Goal: Information Seeking & Learning: Learn about a topic

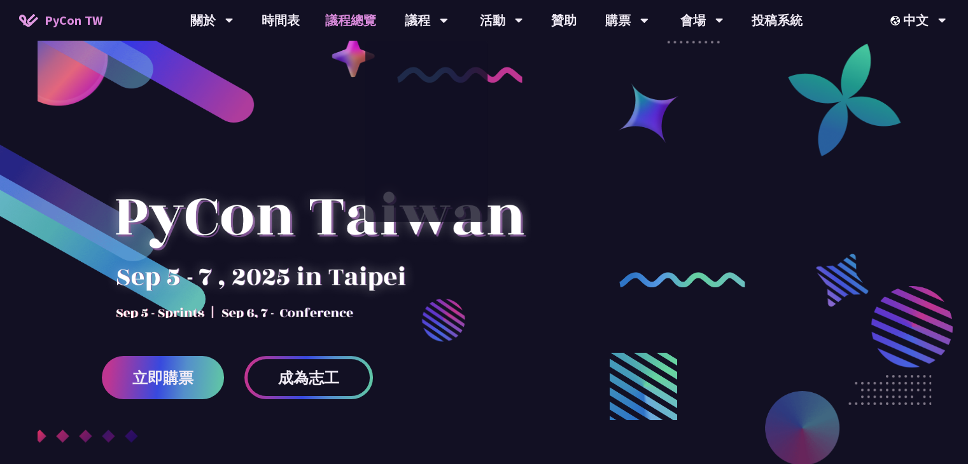
click at [335, 29] on link "議程總覽" at bounding box center [350, 20] width 76 height 41
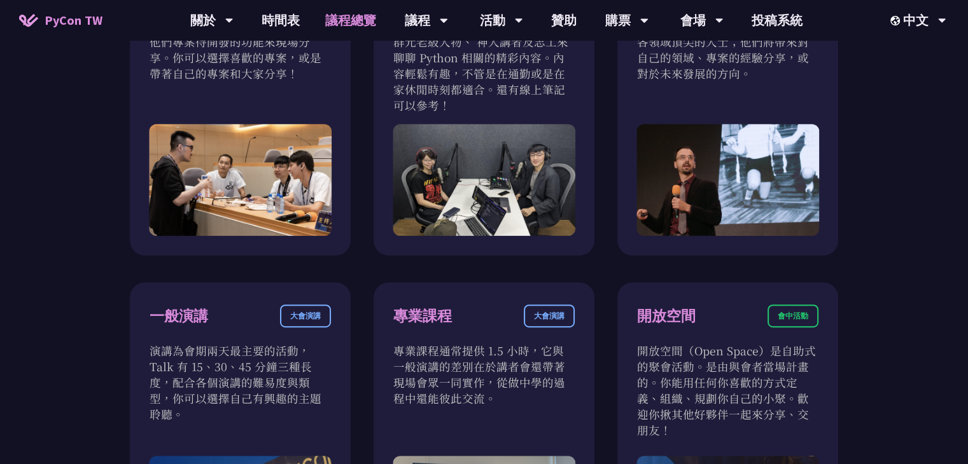
scroll to position [555, 0]
click at [276, 13] on link "時間表" at bounding box center [281, 20] width 64 height 41
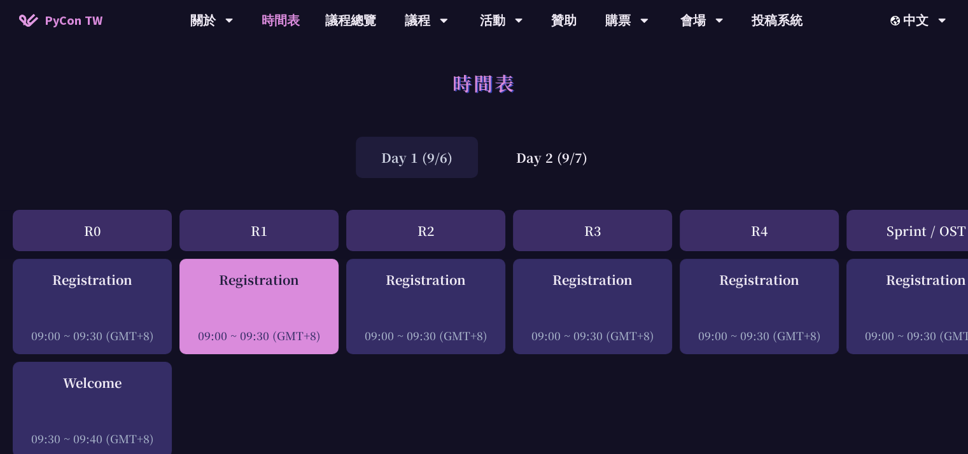
click at [310, 262] on div "Registration 09:00 ~ 09:30 (GMT+8)" at bounding box center [258, 306] width 159 height 95
click at [298, 280] on div "Registration" at bounding box center [259, 279] width 146 height 19
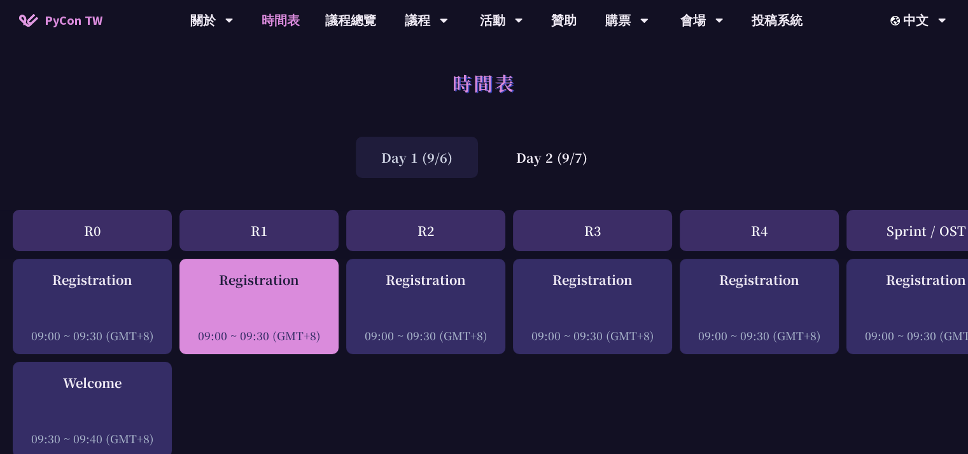
click at [298, 280] on div "Registration" at bounding box center [259, 279] width 146 height 19
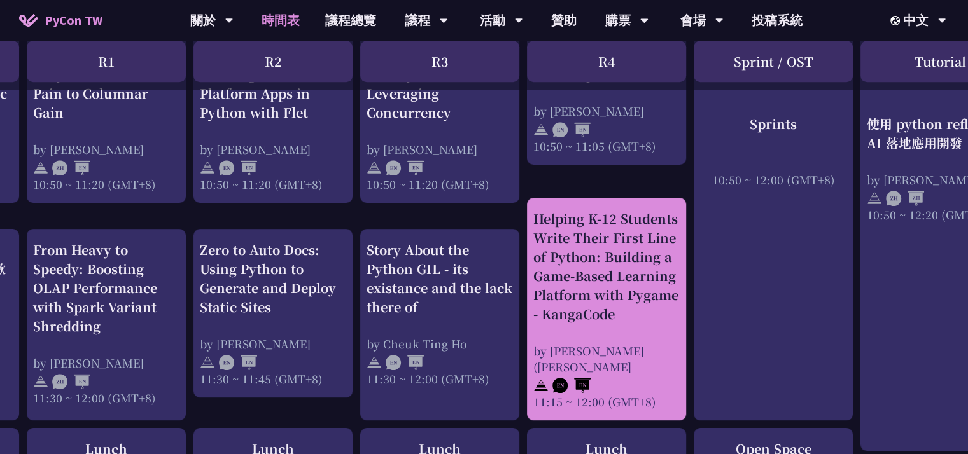
scroll to position [641, 153]
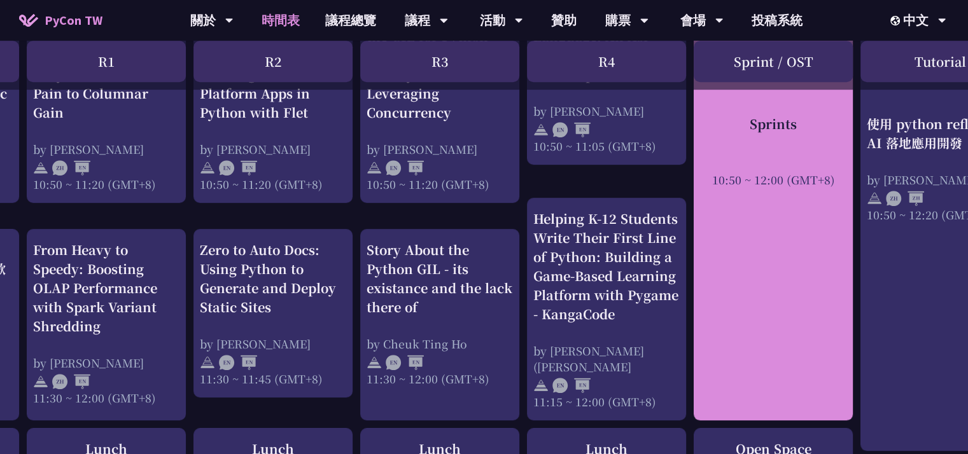
click at [800, 198] on div "Sprints 10:50 ~ 12:00 (GMT+8)" at bounding box center [773, 208] width 159 height 424
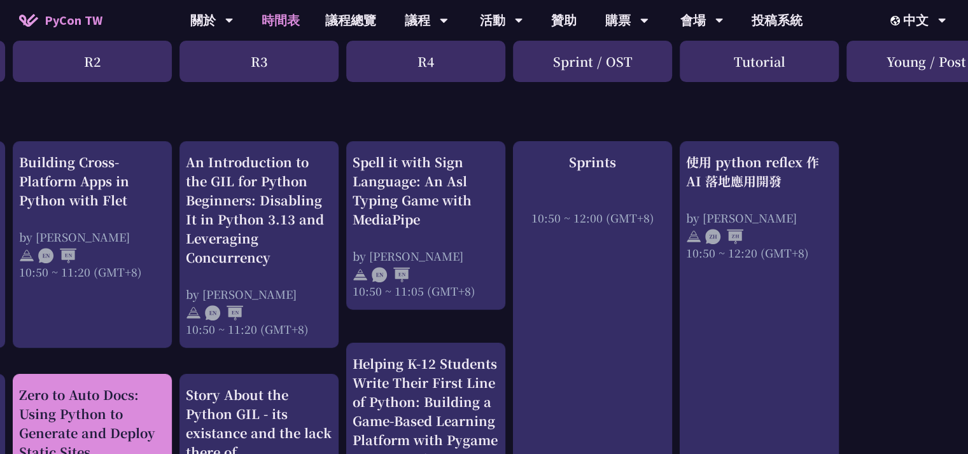
scroll to position [496, 384]
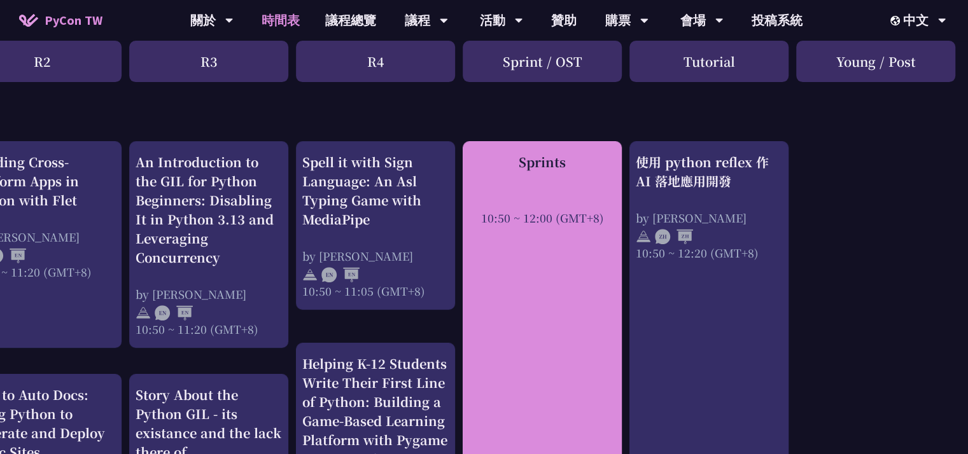
click at [547, 247] on div "Sprints 10:50 ~ 12:00 (GMT+8)" at bounding box center [542, 353] width 159 height 424
click at [611, 297] on div "Sprints 10:50 ~ 12:00 (GMT+8)" at bounding box center [542, 353] width 159 height 424
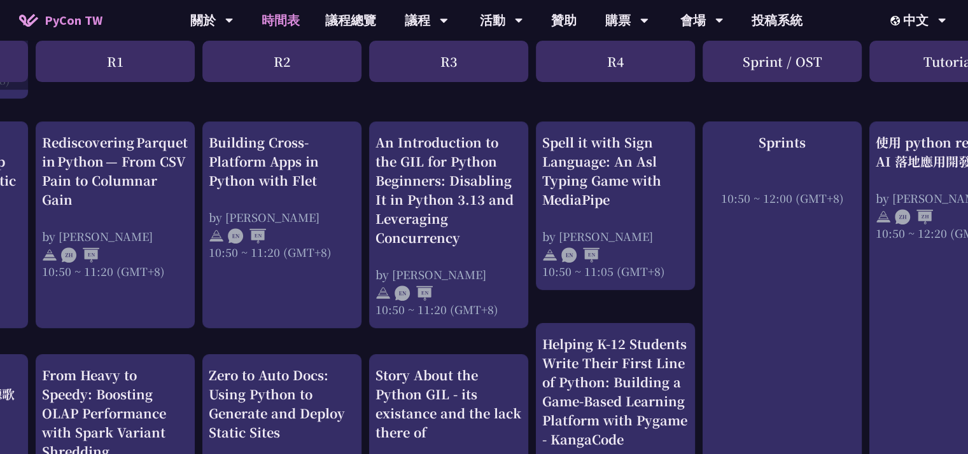
scroll to position [516, 143]
click at [344, 17] on link "議程總覽" at bounding box center [350, 20] width 76 height 41
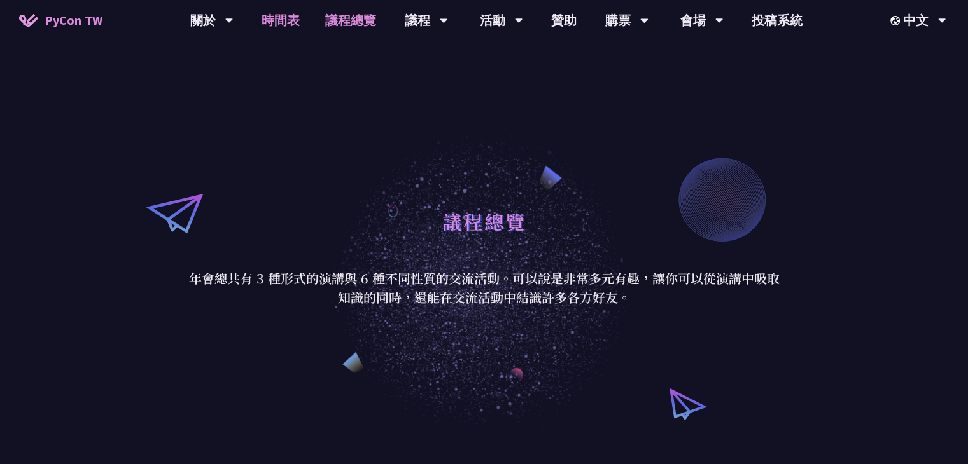
click at [309, 21] on link "時間表" at bounding box center [281, 20] width 64 height 41
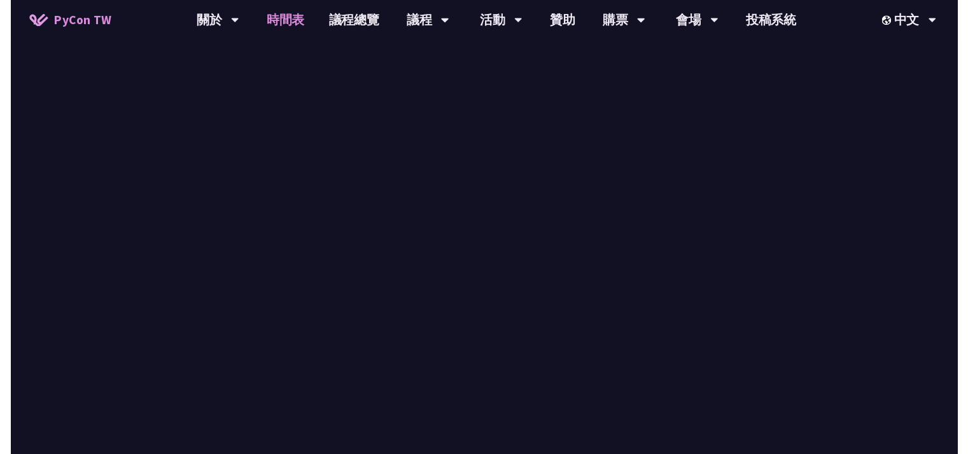
scroll to position [516, 0]
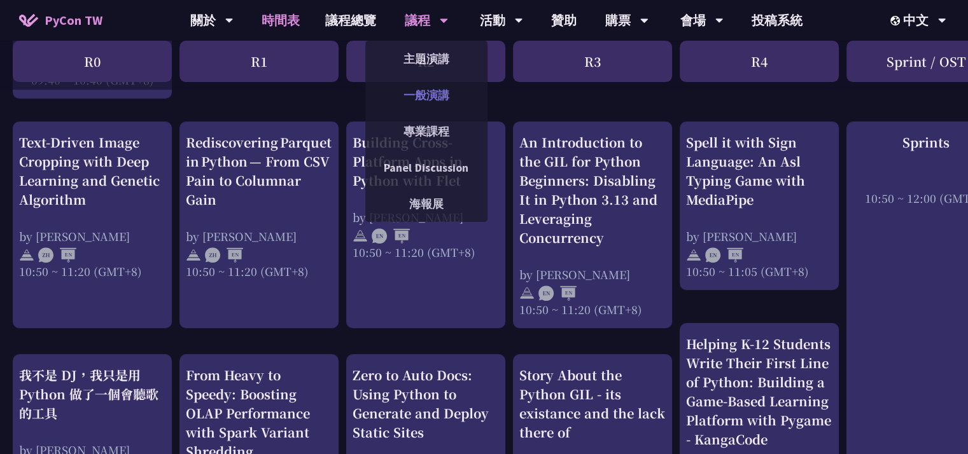
click at [442, 95] on link "一般演講" at bounding box center [426, 95] width 122 height 30
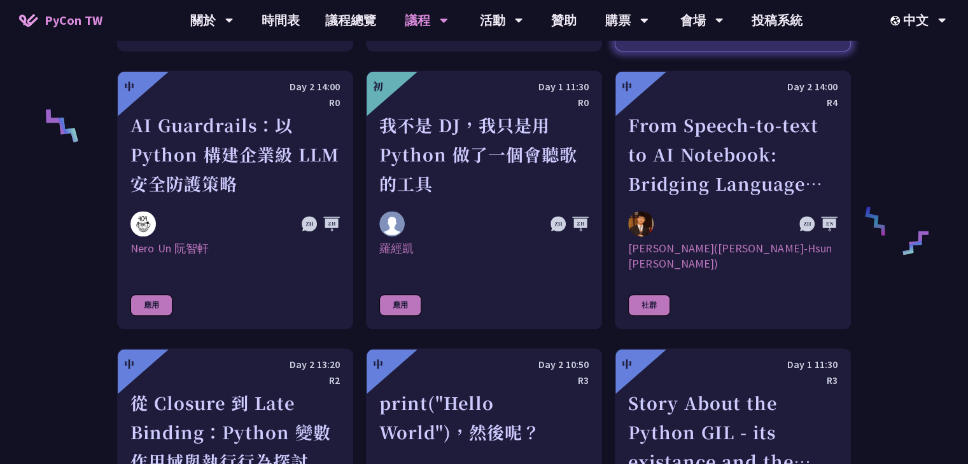
scroll to position [944, 0]
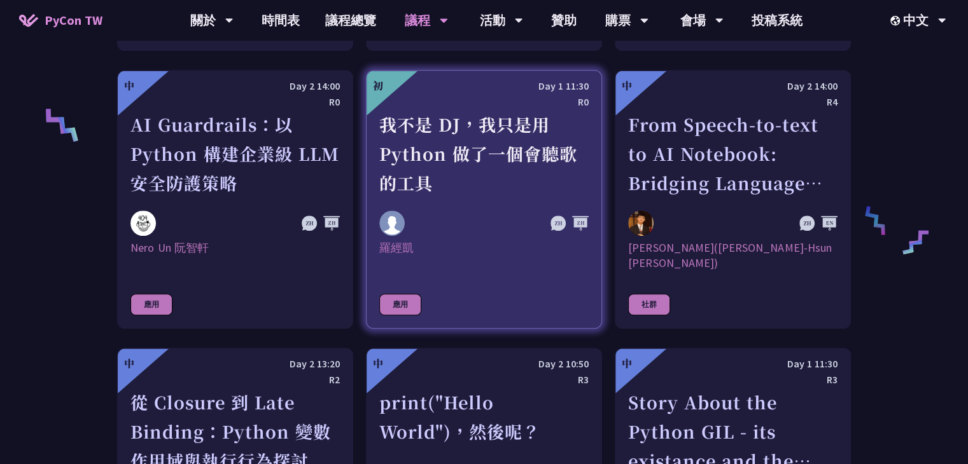
click at [506, 130] on div "我不是 DJ，我只是用 Python 做了一個會聽歌的工具" at bounding box center [483, 154] width 209 height 88
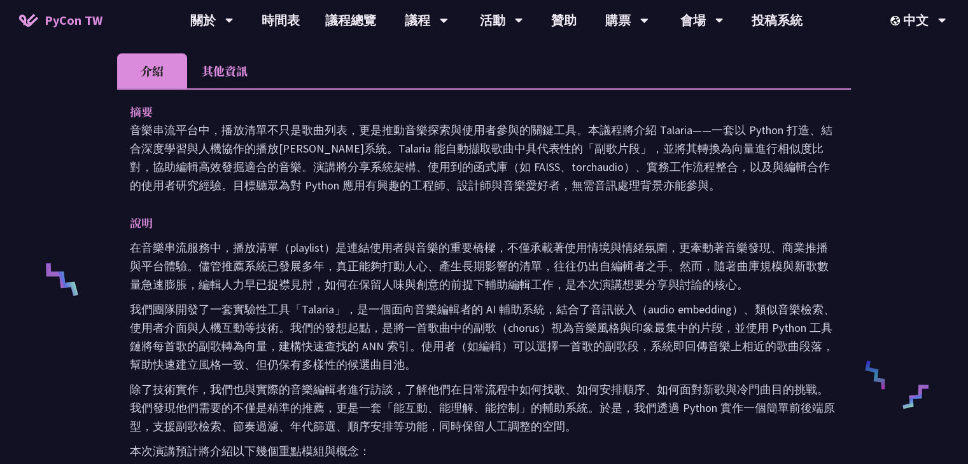
scroll to position [345, 0]
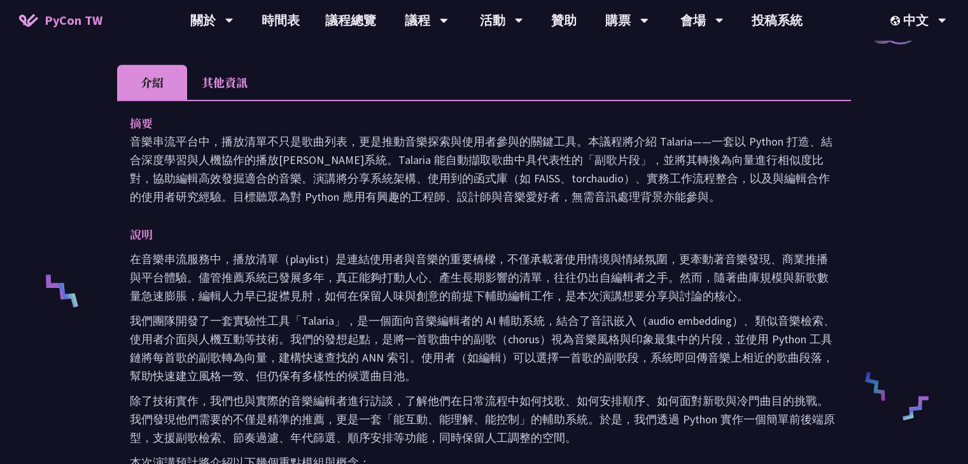
click at [256, 85] on li "其他資訊" at bounding box center [224, 82] width 75 height 35
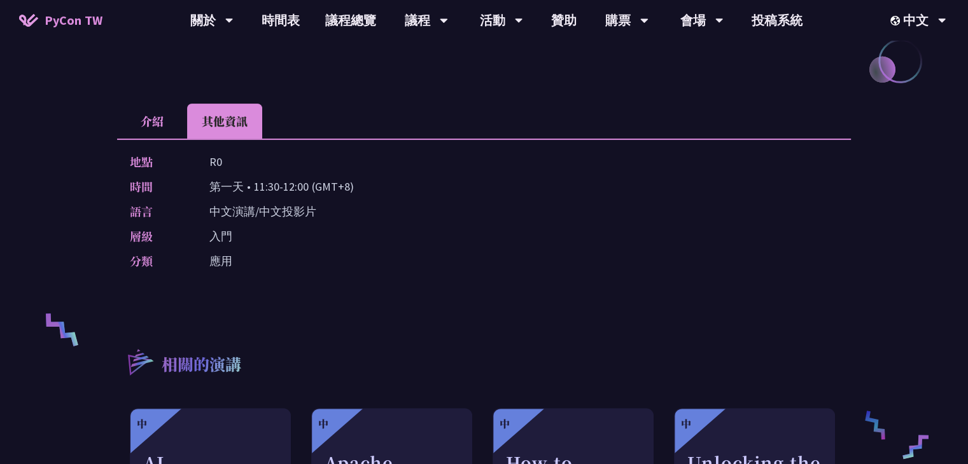
scroll to position [306, 0]
click at [165, 116] on li "介紹" at bounding box center [152, 121] width 70 height 35
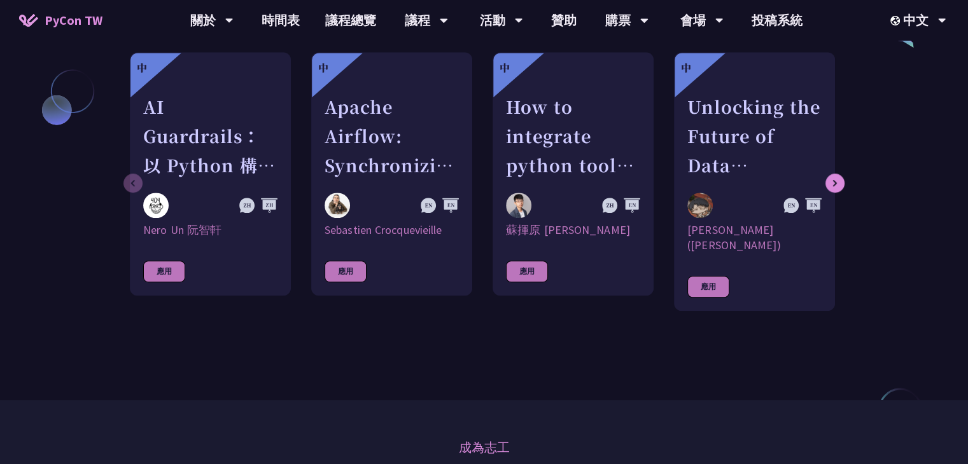
scroll to position [1125, 0]
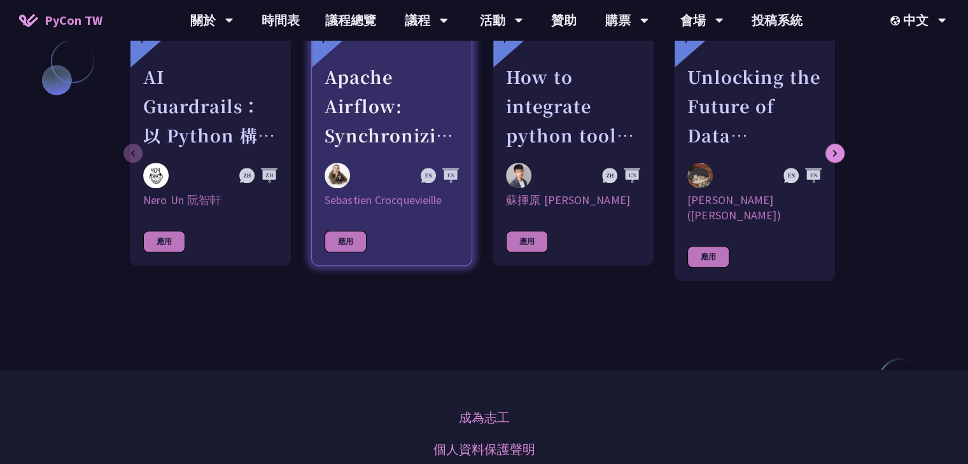
click at [366, 174] on div at bounding box center [371, 175] width 94 height 25
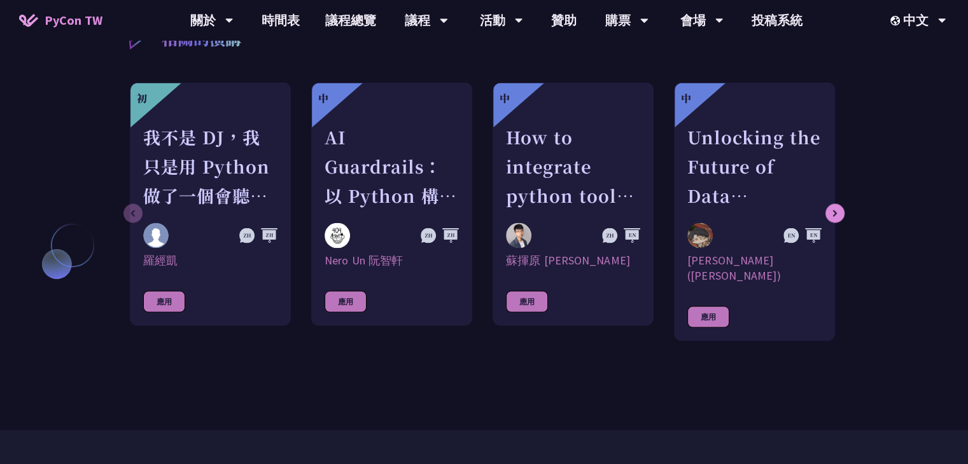
scroll to position [2583, 0]
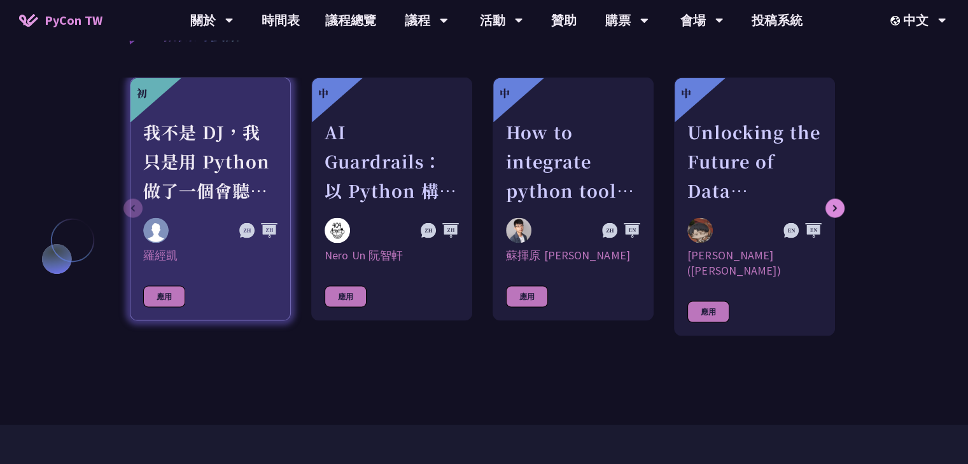
click at [219, 144] on div "我不是 DJ，我只是用 Python 做了一個會聽歌的工具" at bounding box center [210, 162] width 134 height 88
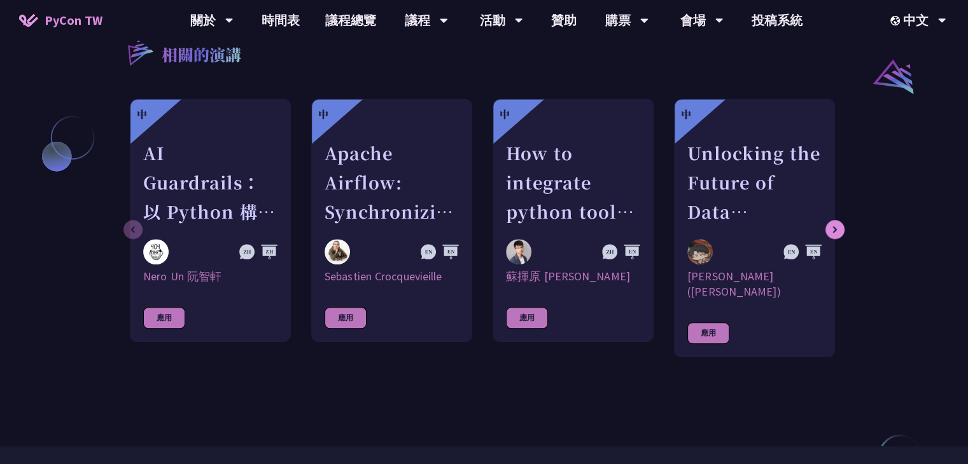
scroll to position [1014, 0]
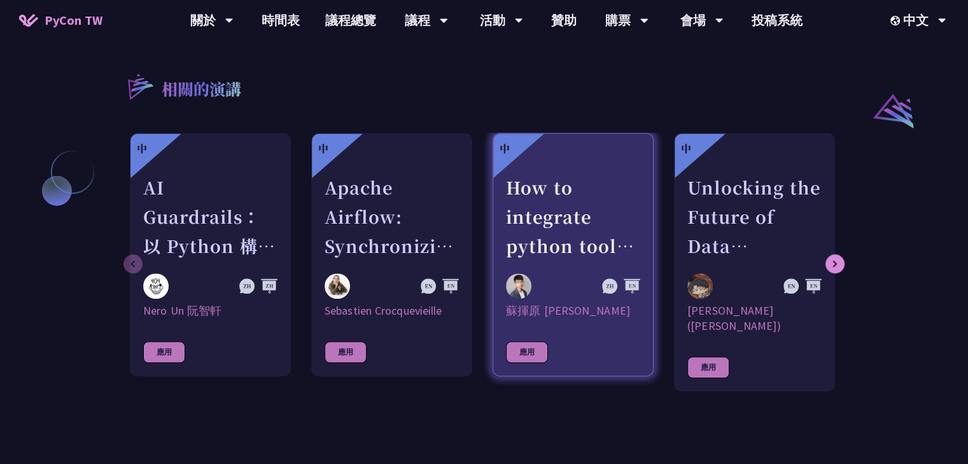
click at [568, 231] on div "How to integrate python tools with Apache Iceberg to build ETLT pipeline on Shi…" at bounding box center [573, 217] width 134 height 88
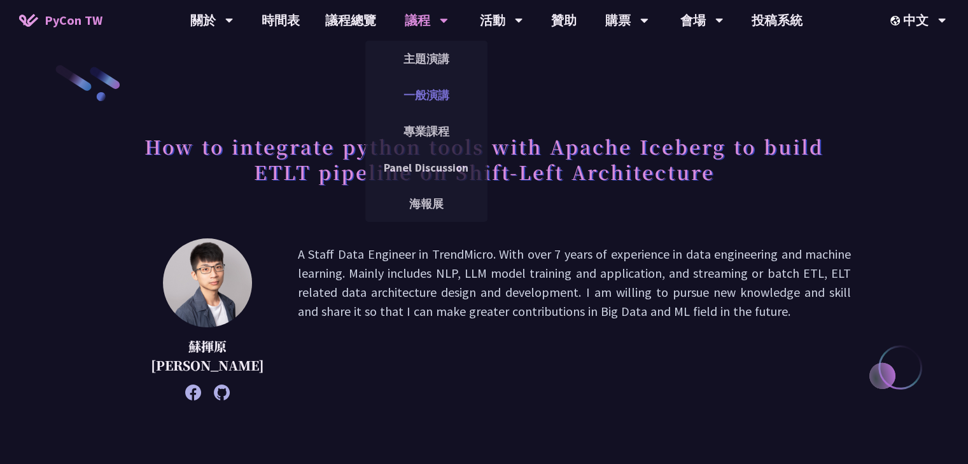
click at [417, 101] on link "一般演講" at bounding box center [426, 95] width 122 height 30
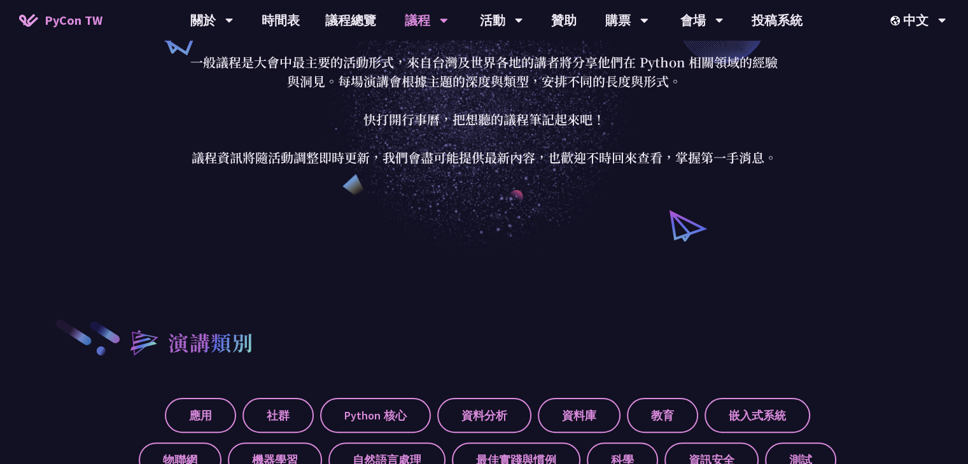
scroll to position [178, 0]
click at [558, 354] on div "演講類別" at bounding box center [484, 343] width 734 height 48
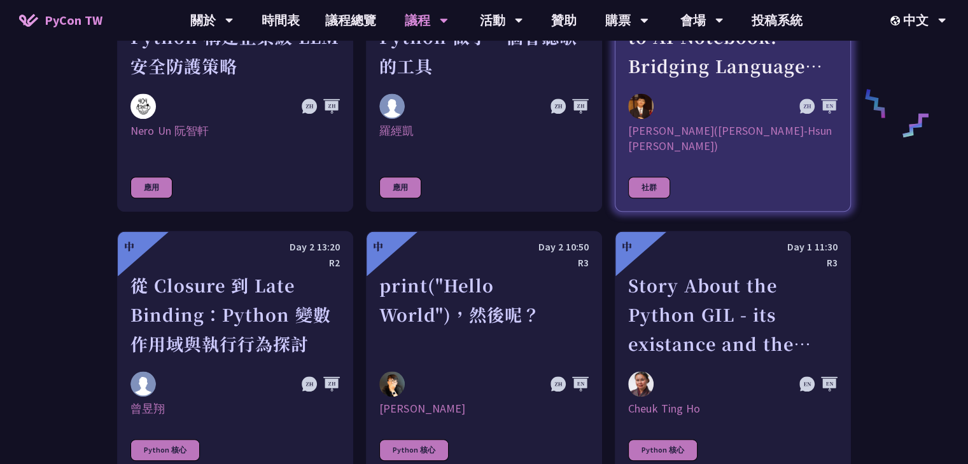
scroll to position [1071, 0]
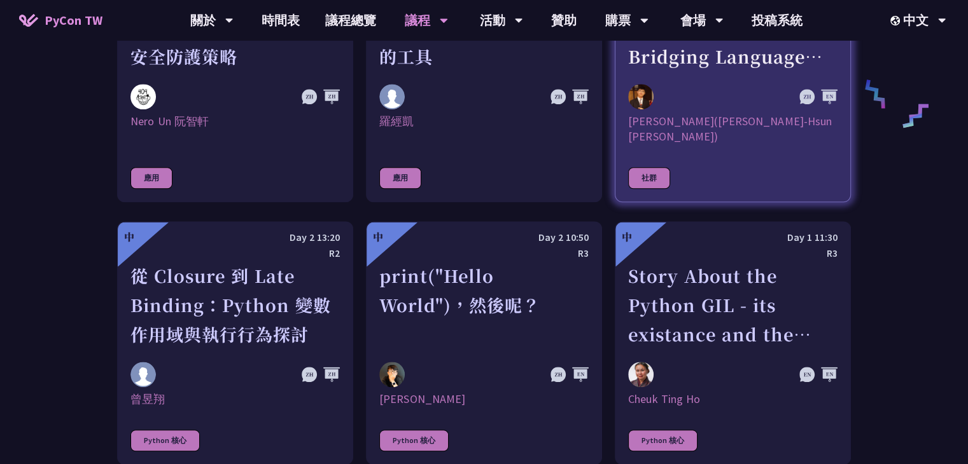
click at [744, 95] on div at bounding box center [701, 96] width 146 height 25
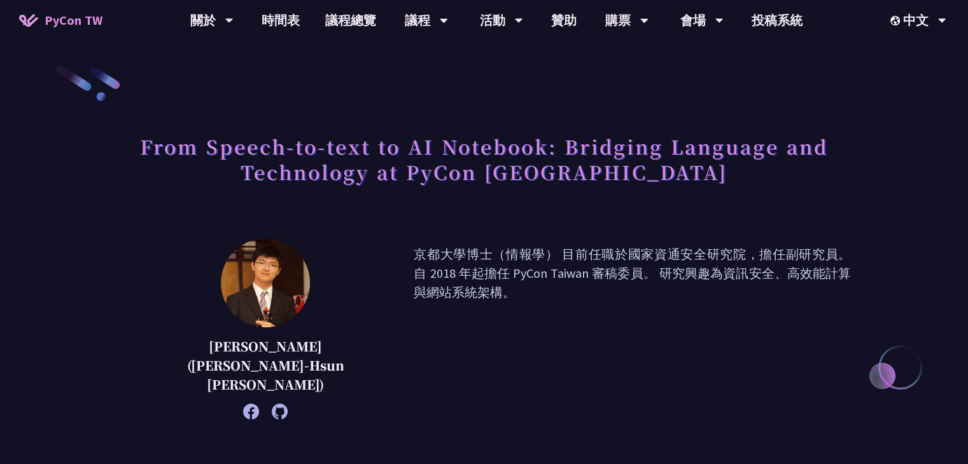
click at [303, 230] on div "From Speech-to-text to AI Notebook: Bridging Language and Technology at PyCon T…" at bounding box center [484, 448] width 734 height 769
click at [399, 234] on div "From Speech-to-text to AI Notebook: Bridging Language and Technology at PyCon T…" at bounding box center [484, 448] width 734 height 769
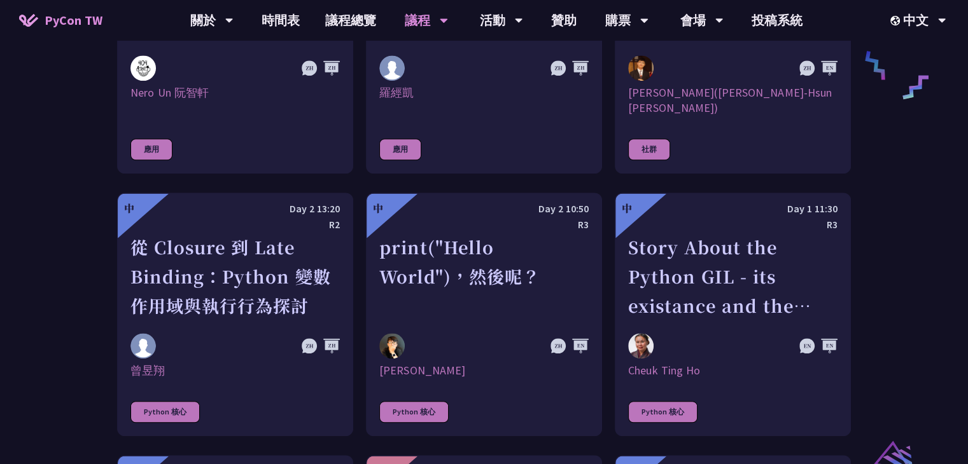
scroll to position [1099, 0]
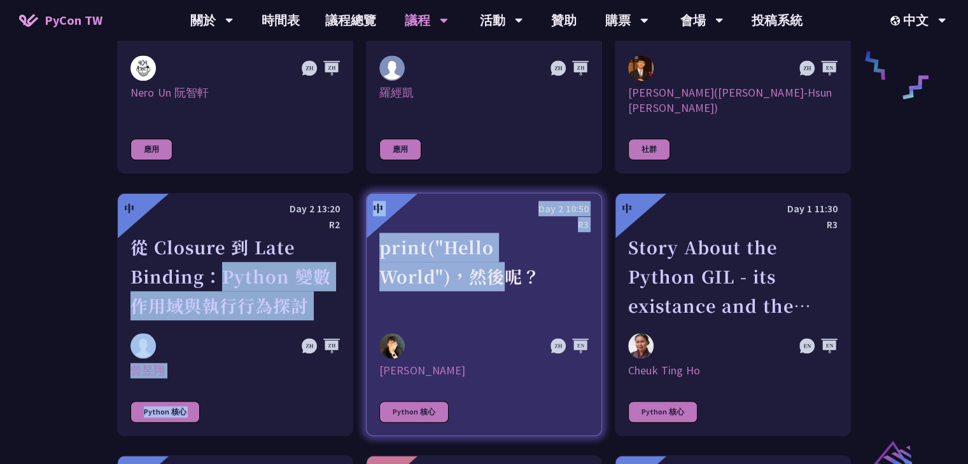
drag, startPoint x: 357, startPoint y: 240, endPoint x: 401, endPoint y: 247, distance: 45.2
click at [401, 247] on div "print("Hello World")，然後呢？" at bounding box center [483, 277] width 209 height 88
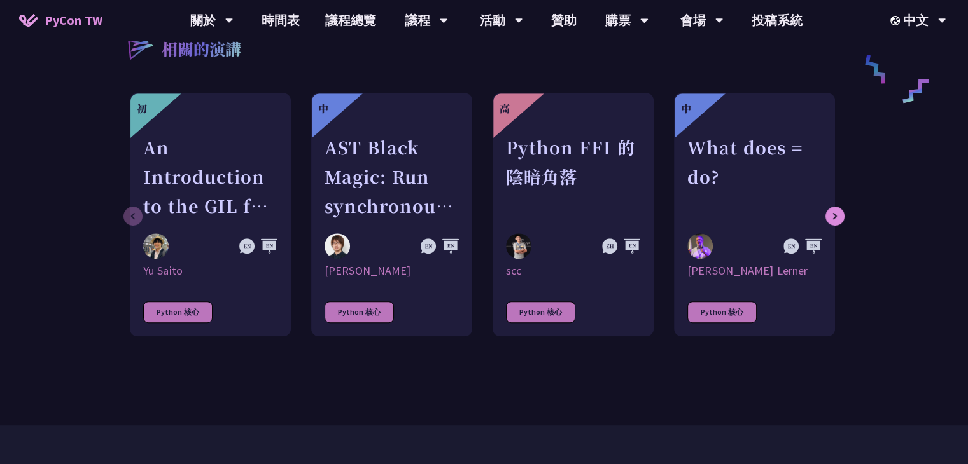
scroll to position [659, 0]
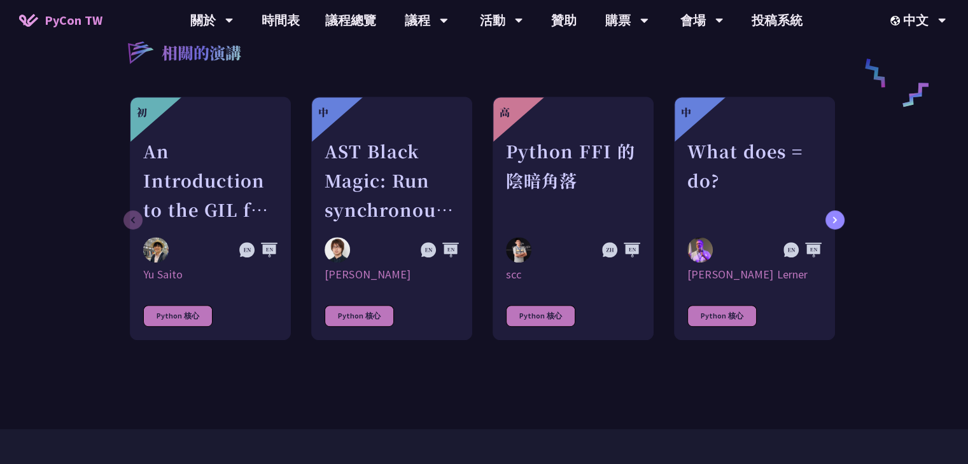
click at [840, 216] on div at bounding box center [834, 220] width 19 height 19
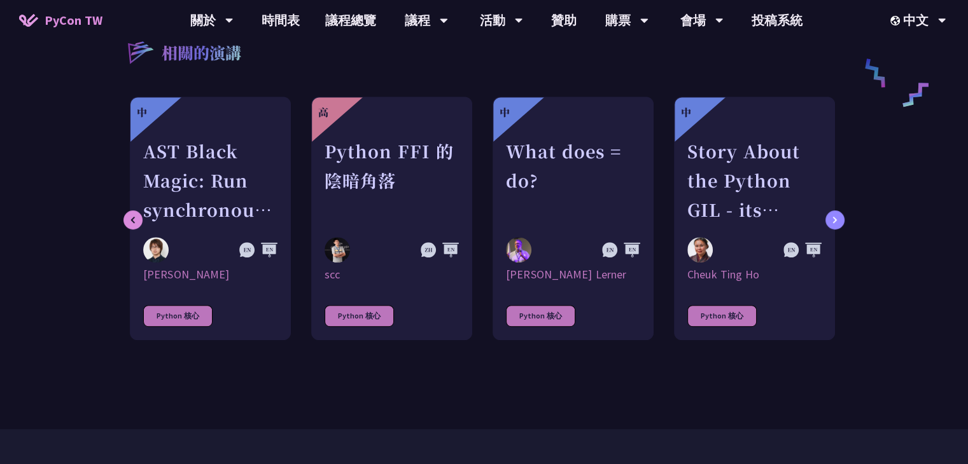
click at [840, 216] on div at bounding box center [834, 220] width 19 height 19
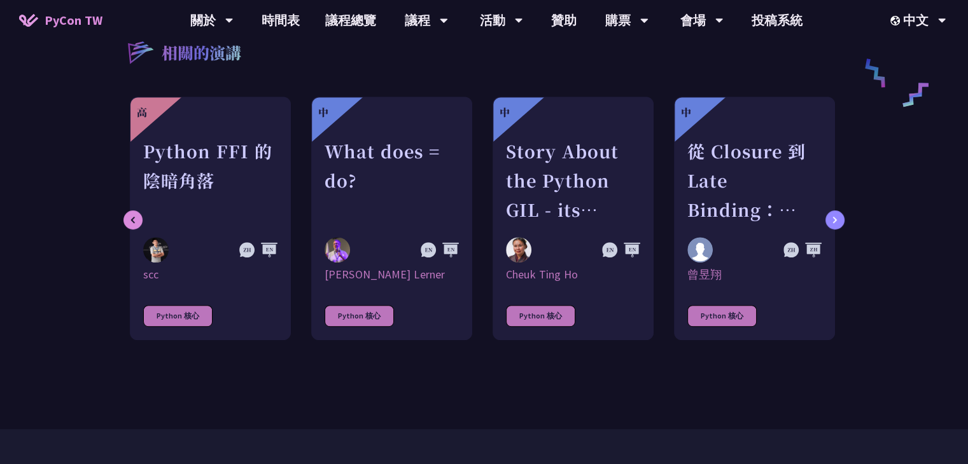
click at [840, 216] on div at bounding box center [834, 220] width 19 height 19
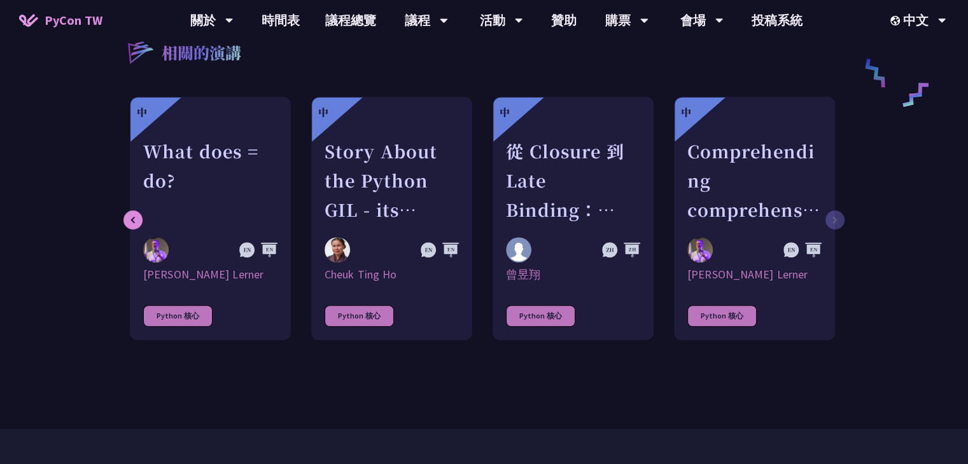
click at [840, 216] on div "初 An Introduction to the GIL for Python Beginners: Disabling It in Python 3.13 …" at bounding box center [484, 225] width 734 height 256
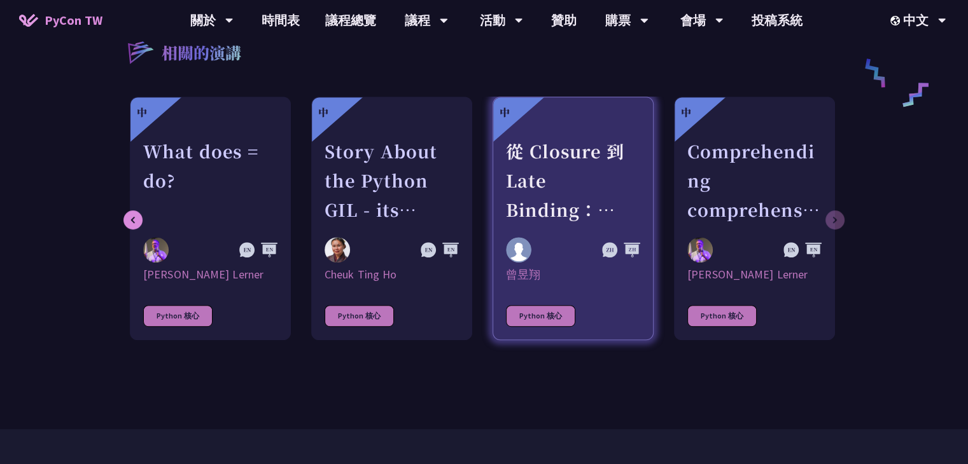
click at [573, 171] on div "從 Closure 到 Late Binding：Python 變數作用域與執行行為探討" at bounding box center [573, 181] width 134 height 88
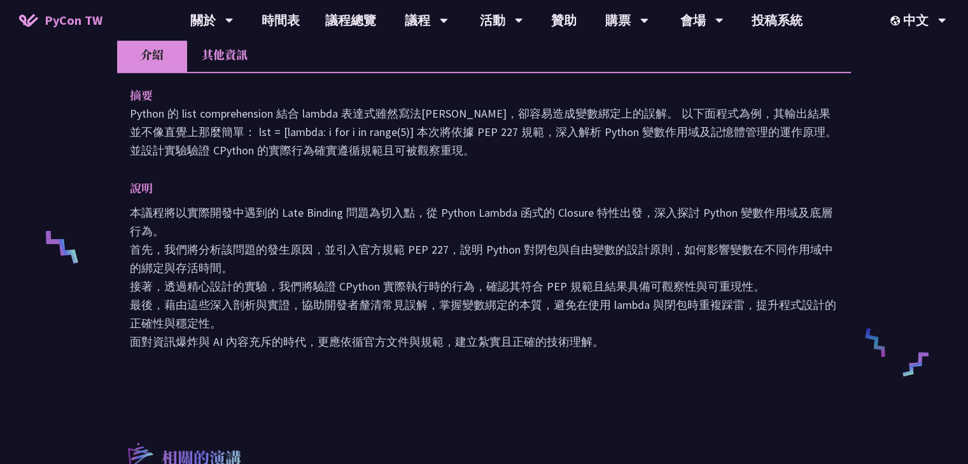
scroll to position [389, 0]
click at [326, 114] on p "Python 的 list comprehension 結合 lambda 表達式雖然寫法[PERSON_NAME]，卻容易造成變數綁定上的誤解。 以下面程式…" at bounding box center [484, 131] width 708 height 55
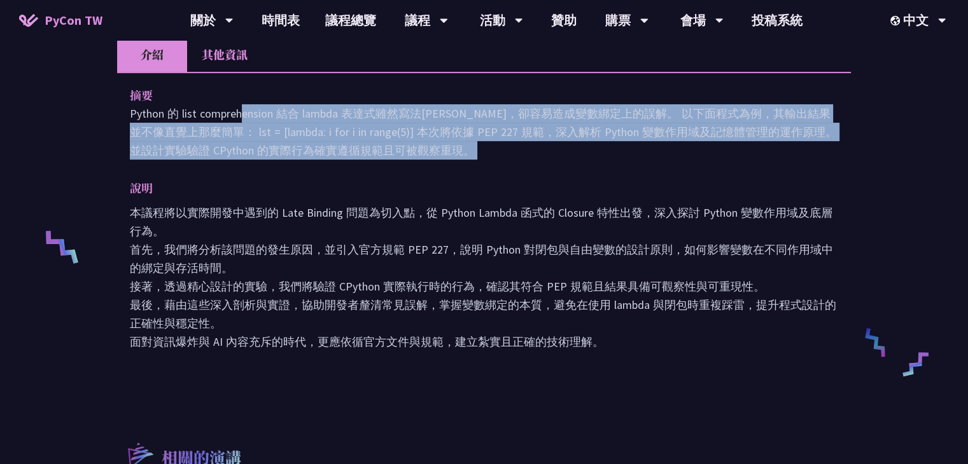
click at [326, 114] on p "Python 的 list comprehension 結合 lambda 表達式雖然寫法[PERSON_NAME]，卻容易造成變數綁定上的誤解。 以下面程式…" at bounding box center [484, 131] width 708 height 55
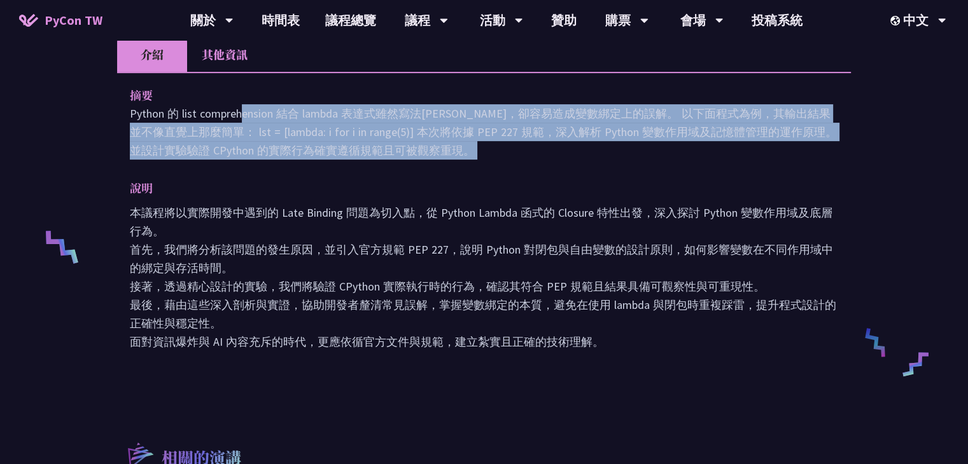
click at [405, 148] on p "Python 的 list comprehension 結合 lambda 表達式雖然寫法[PERSON_NAME]，卻容易造成變數綁定上的誤解。 以下面程式…" at bounding box center [484, 131] width 708 height 55
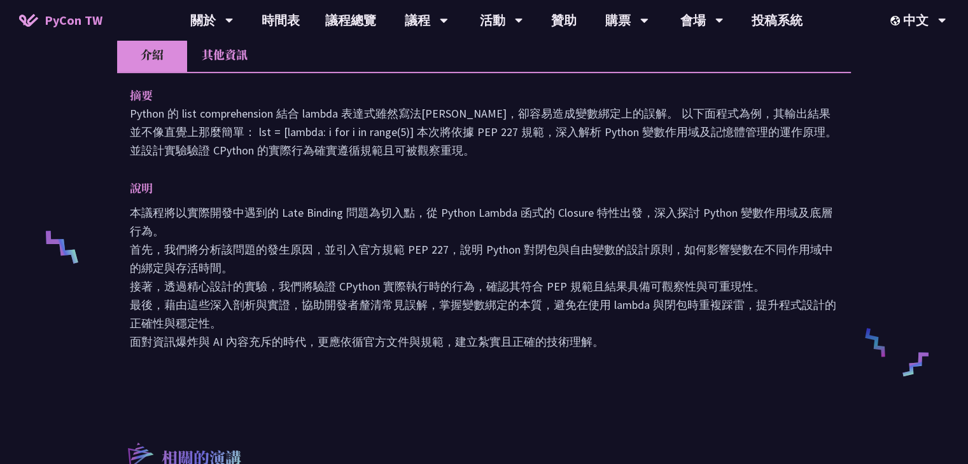
click at [198, 129] on p "Python 的 list comprehension 結合 lambda 表達式雖然寫法[PERSON_NAME]，卻容易造成變數綁定上的誤解。 以下面程式…" at bounding box center [484, 131] width 708 height 55
click at [232, 132] on p "Python 的 list comprehension 結合 lambda 表達式雖然寫法[PERSON_NAME]，卻容易造成變數綁定上的誤解。 以下面程式…" at bounding box center [484, 131] width 708 height 55
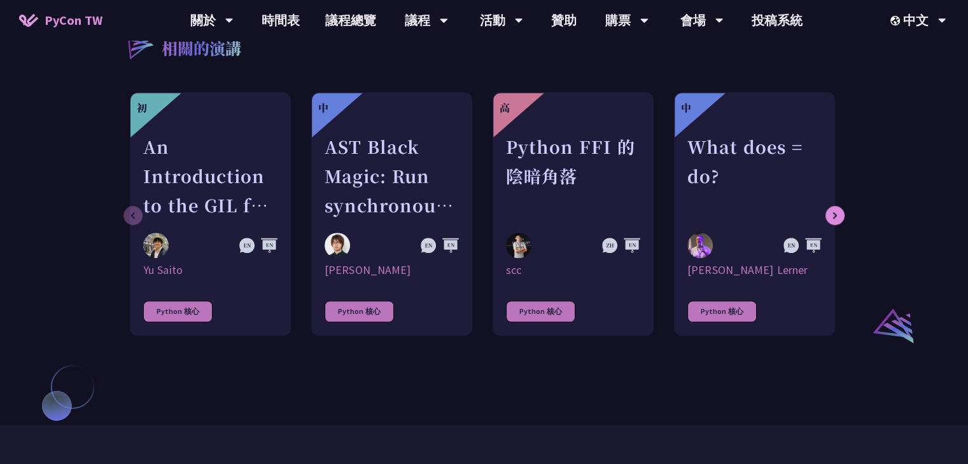
scroll to position [802, 0]
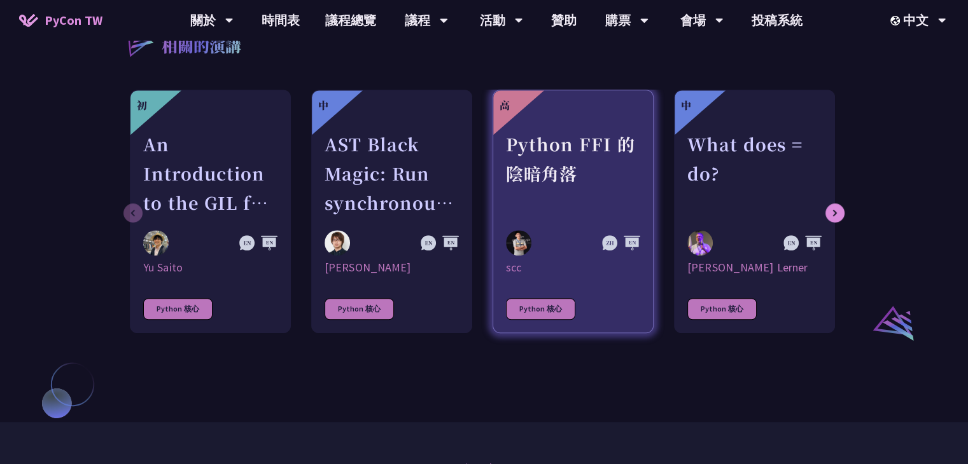
click at [635, 209] on div "Python FFI 的陰暗角落" at bounding box center [573, 174] width 134 height 88
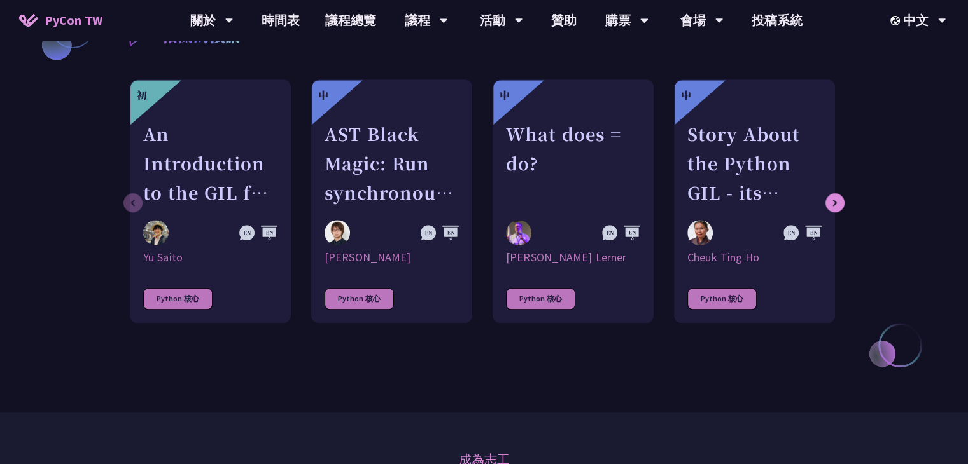
scroll to position [1203, 0]
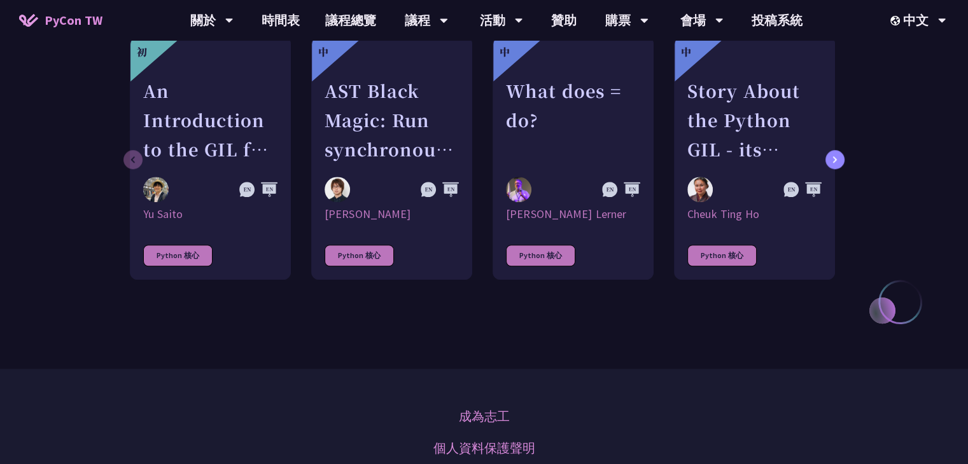
click at [826, 150] on div at bounding box center [834, 159] width 19 height 19
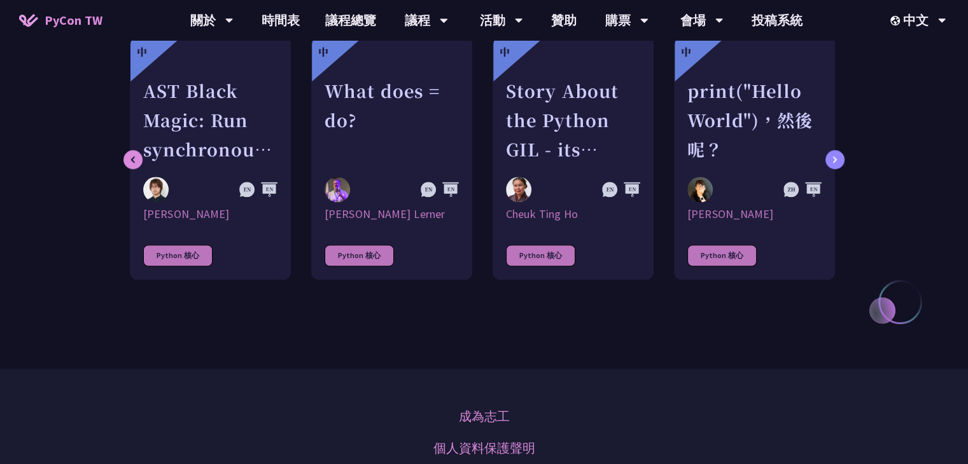
click at [826, 150] on div at bounding box center [834, 159] width 19 height 19
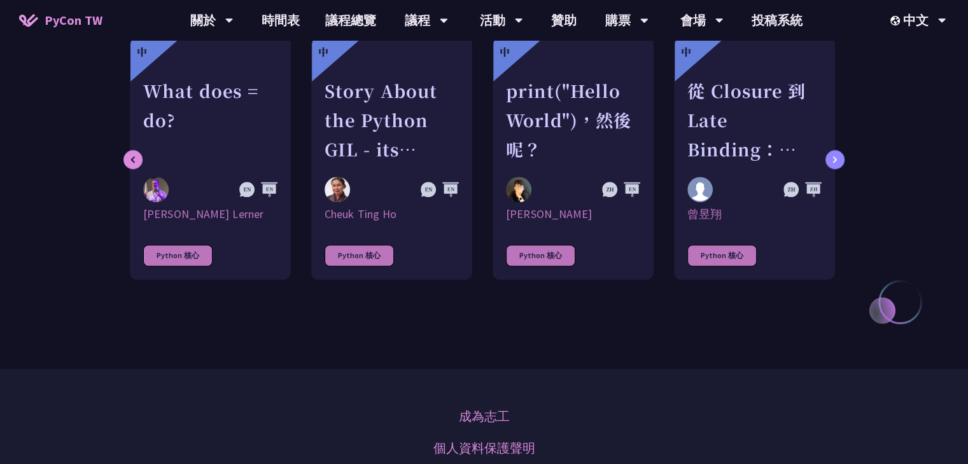
click at [826, 150] on div at bounding box center [834, 159] width 19 height 19
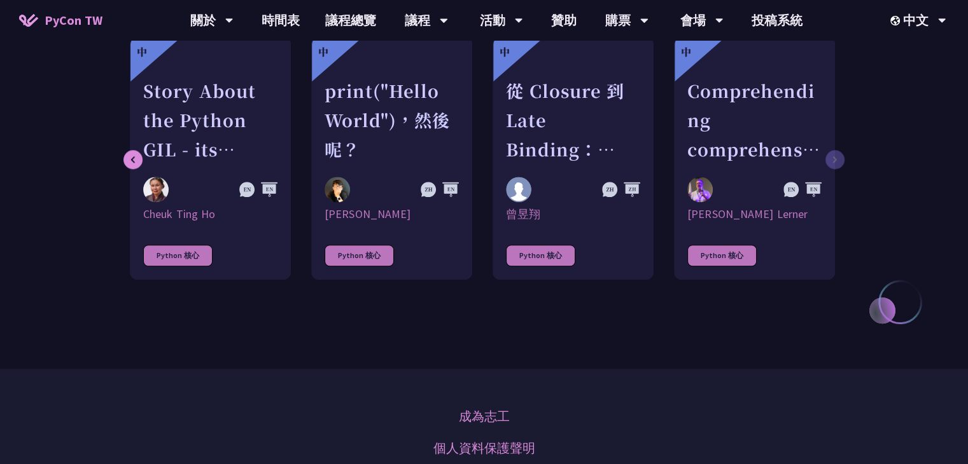
click at [826, 141] on link "中 Comprehending comprehensions [PERSON_NAME] Lerner Python 核心" at bounding box center [754, 158] width 161 height 244
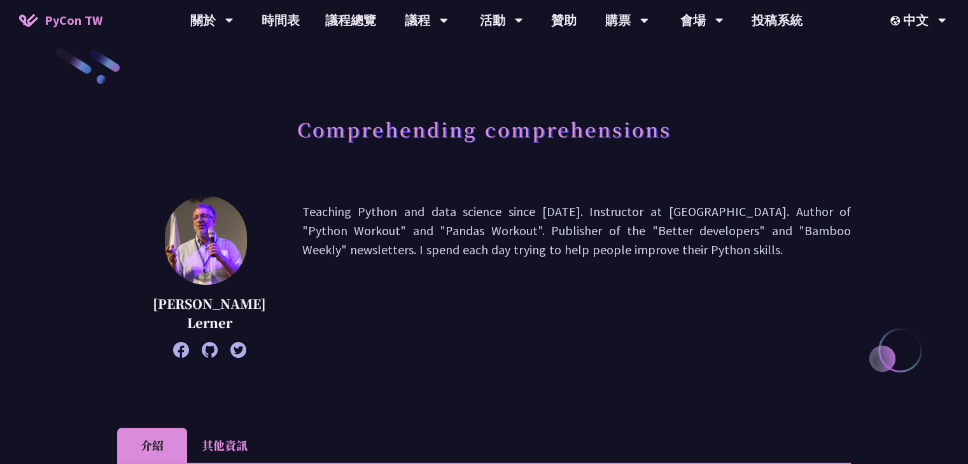
scroll to position [15, 0]
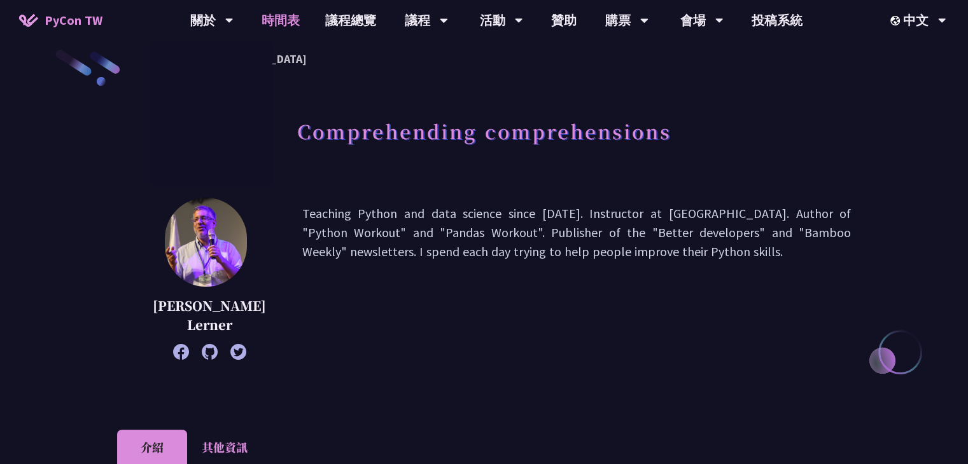
click at [275, 16] on link "時間表" at bounding box center [281, 20] width 64 height 41
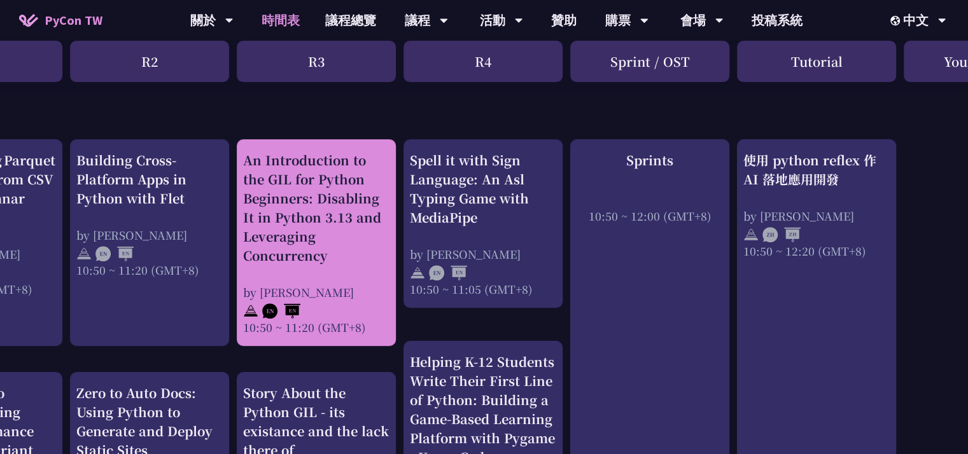
scroll to position [498, 384]
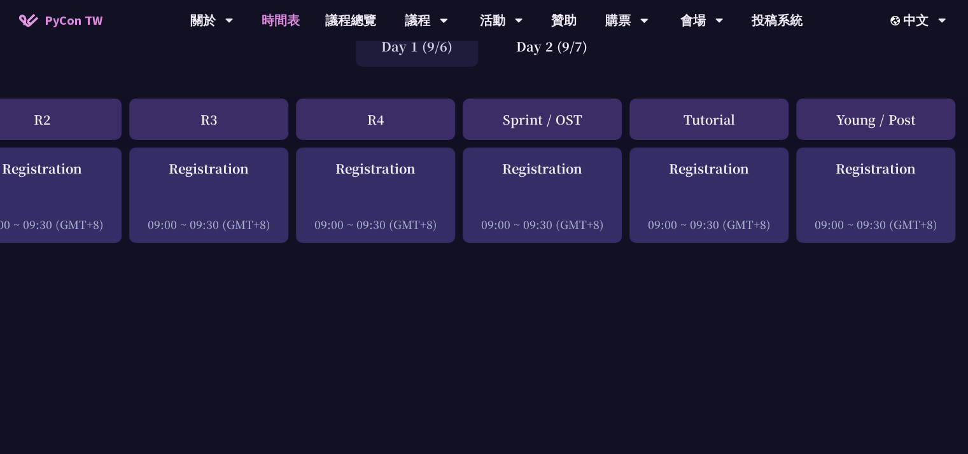
scroll to position [112, 384]
